Goal: Use online tool/utility: Utilize a website feature to perform a specific function

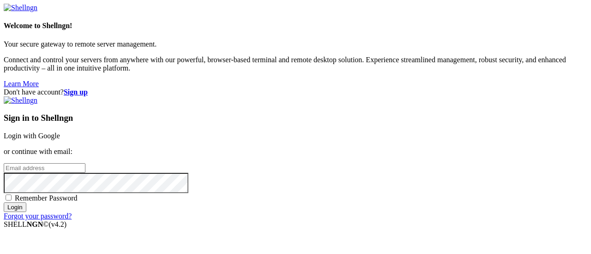
click at [60, 132] on link "Login with Google" at bounding box center [32, 136] width 56 height 8
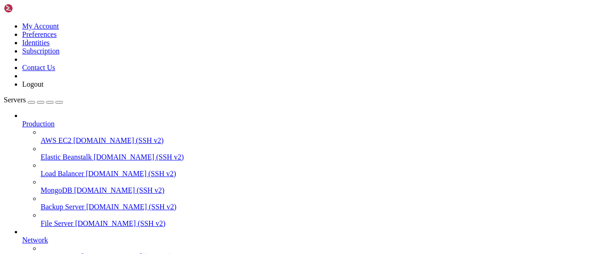
scroll to position [118, 0]
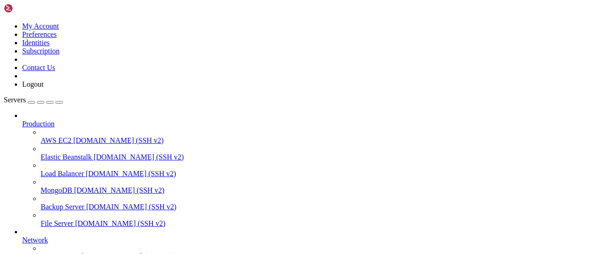
click at [59, 102] on icon "button" at bounding box center [59, 102] width 0 height 0
drag, startPoint x: 8, startPoint y: 585, endPoint x: 34, endPoint y: 675, distance: 94.1
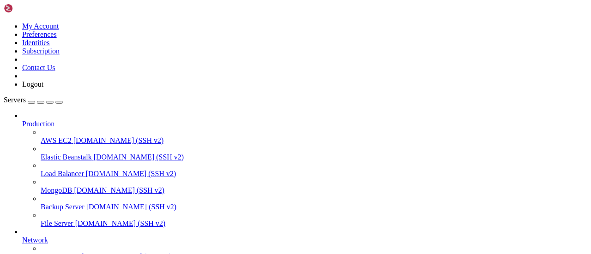
scroll to position [4199, 0]
